Goal: Navigation & Orientation: Find specific page/section

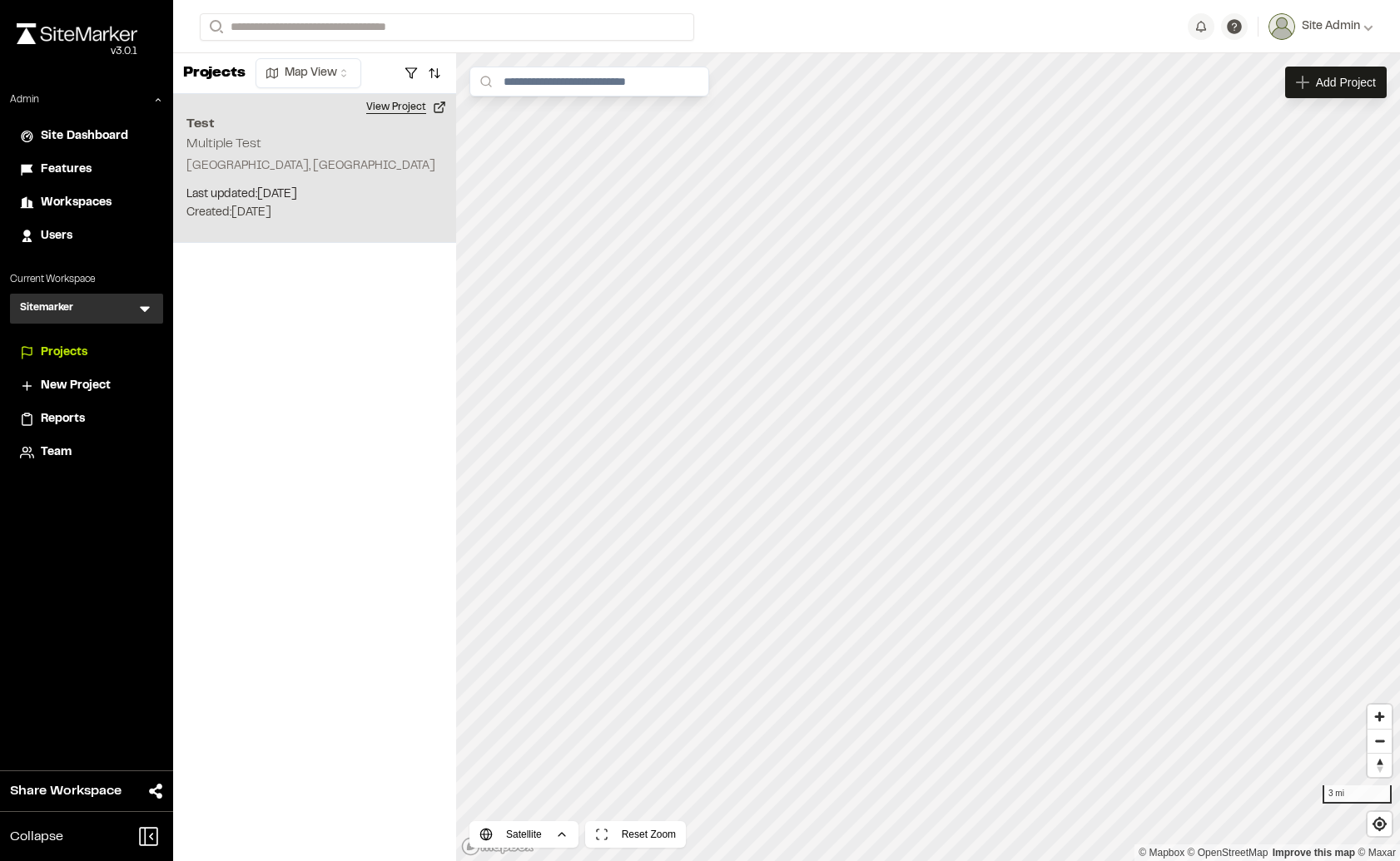
click at [404, 113] on button "View Project" at bounding box center [406, 107] width 100 height 27
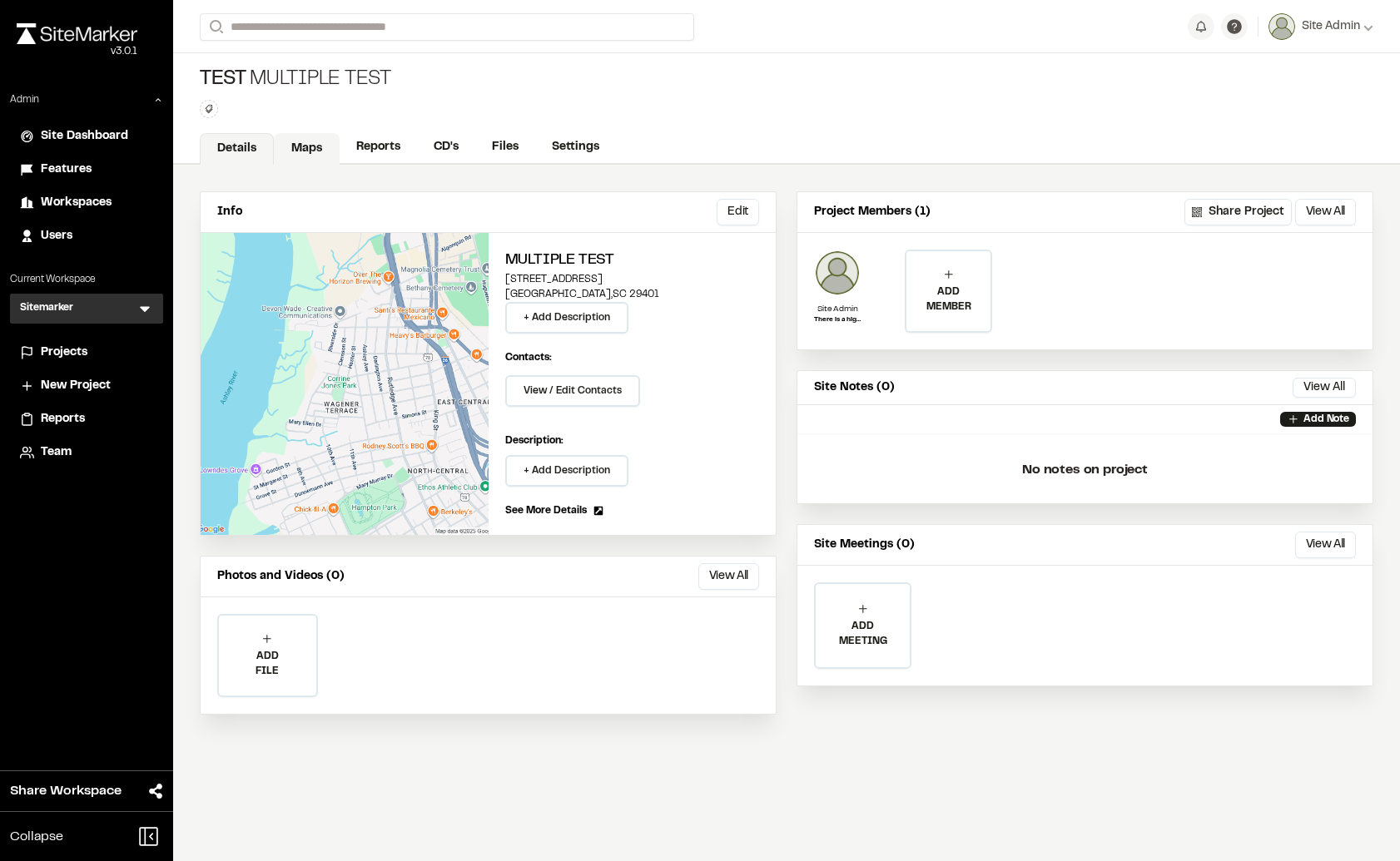
click at [328, 151] on link "Maps" at bounding box center [307, 148] width 66 height 32
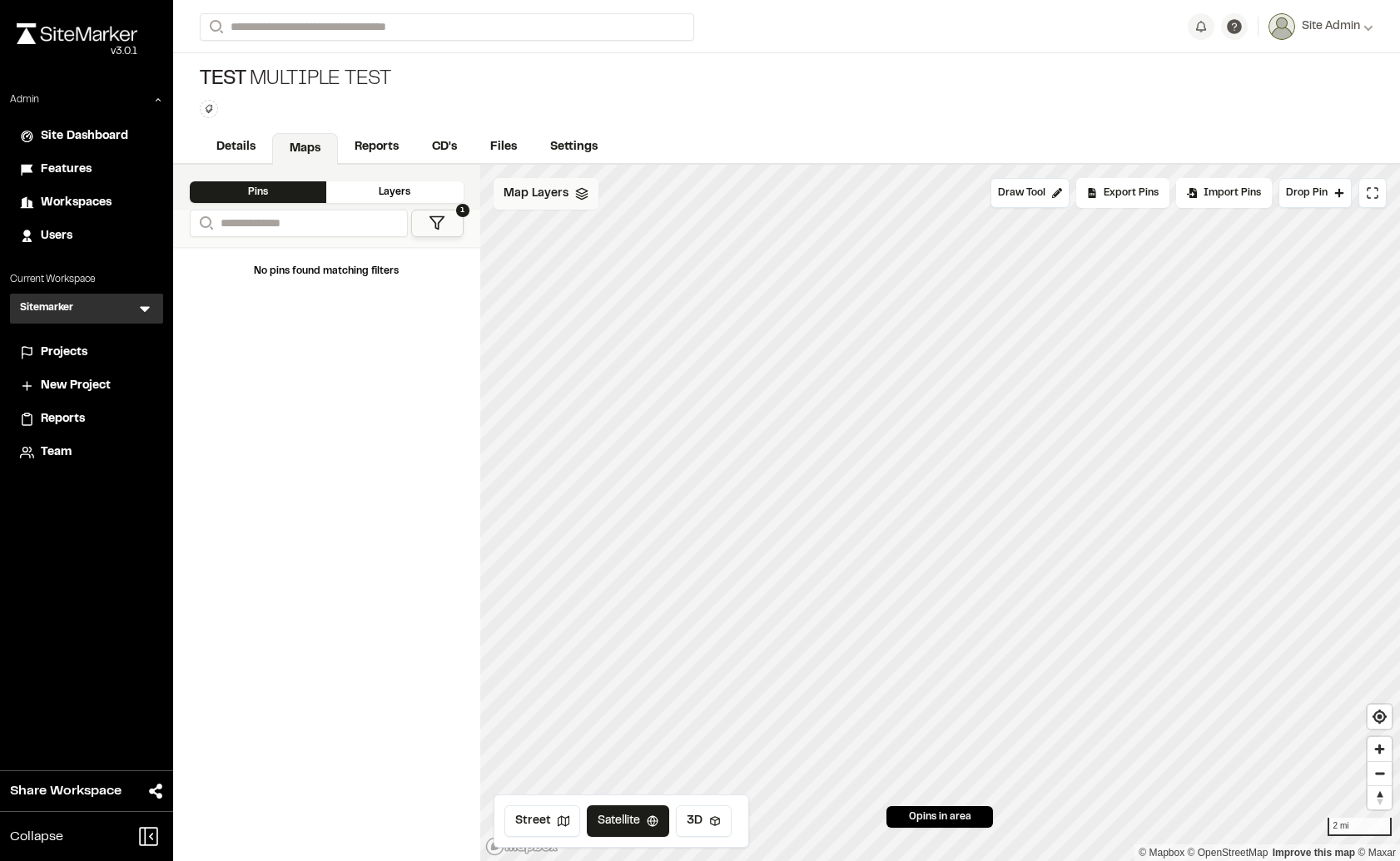
click at [539, 203] on span "Map Layers" at bounding box center [535, 193] width 65 height 18
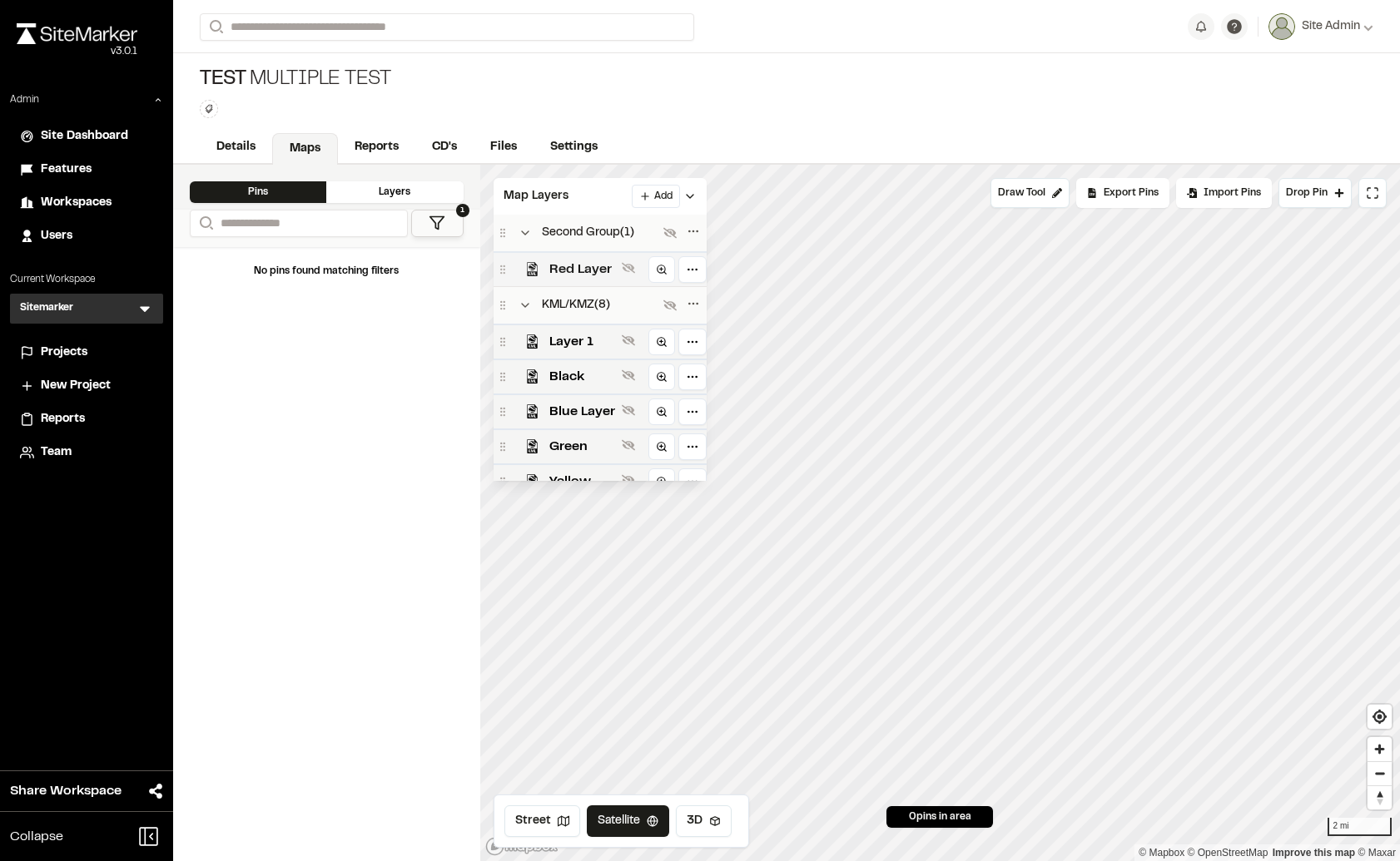
click at [586, 268] on span "Red Layer" at bounding box center [582, 269] width 66 height 20
click at [555, 818] on button "Street" at bounding box center [542, 820] width 76 height 32
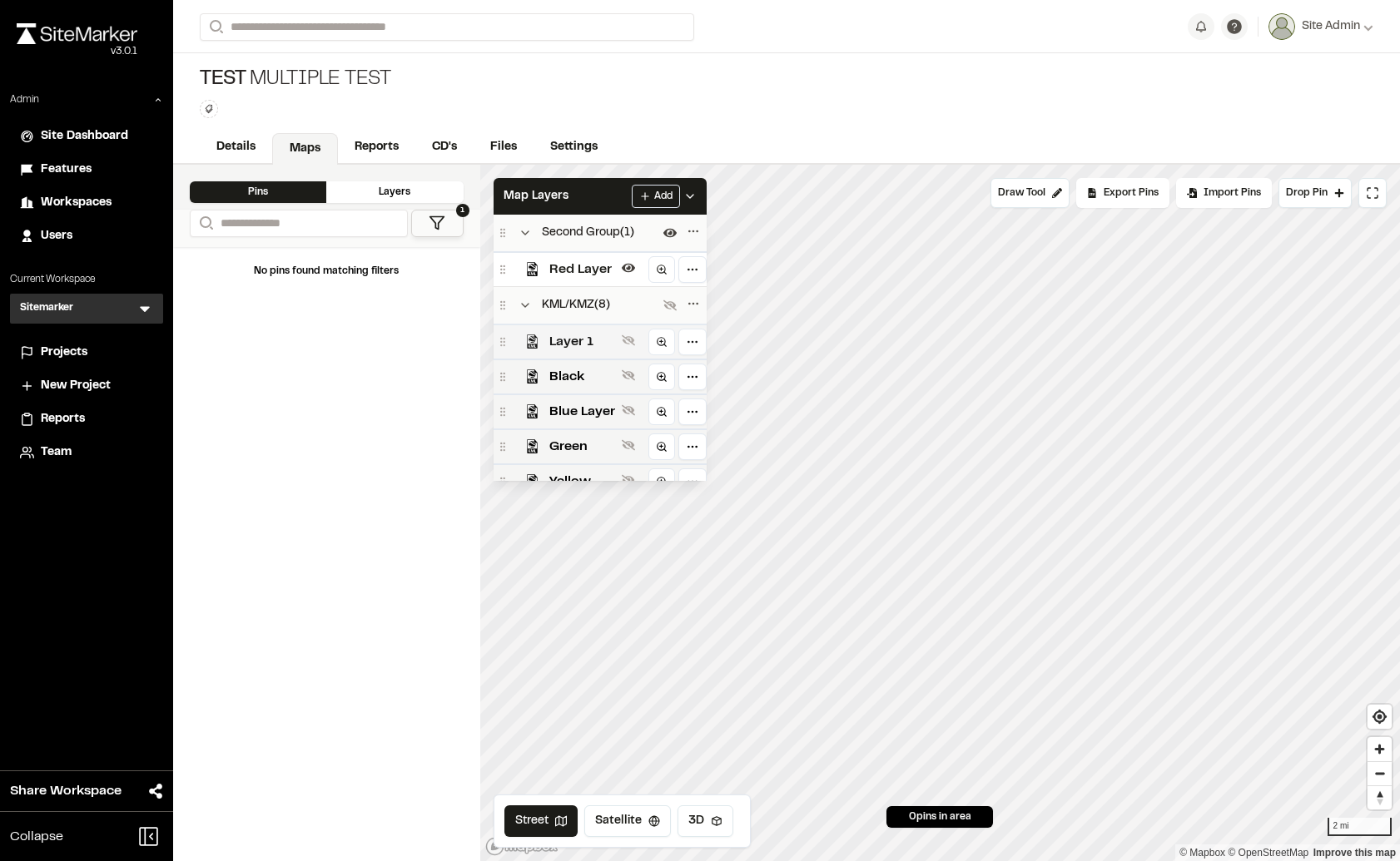
click at [588, 345] on span "Layer 1" at bounding box center [582, 341] width 66 height 20
